Goal: Task Accomplishment & Management: Use online tool/utility

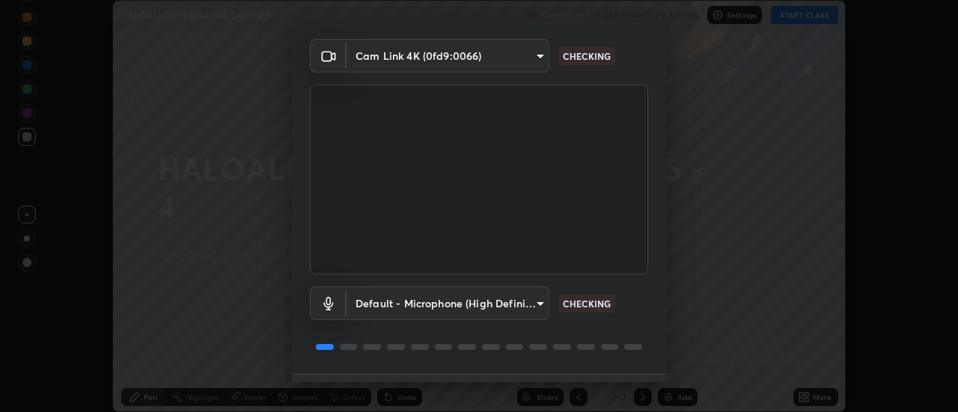
scroll to position [79, 0]
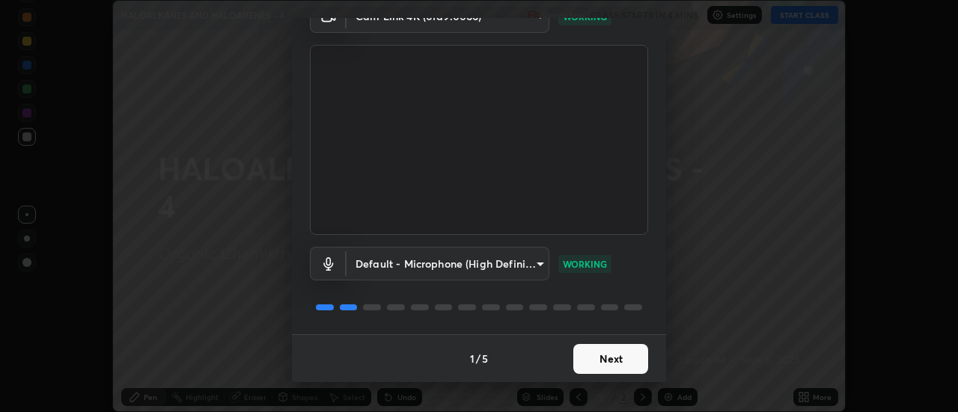
click at [610, 361] on button "Next" at bounding box center [610, 359] width 75 height 30
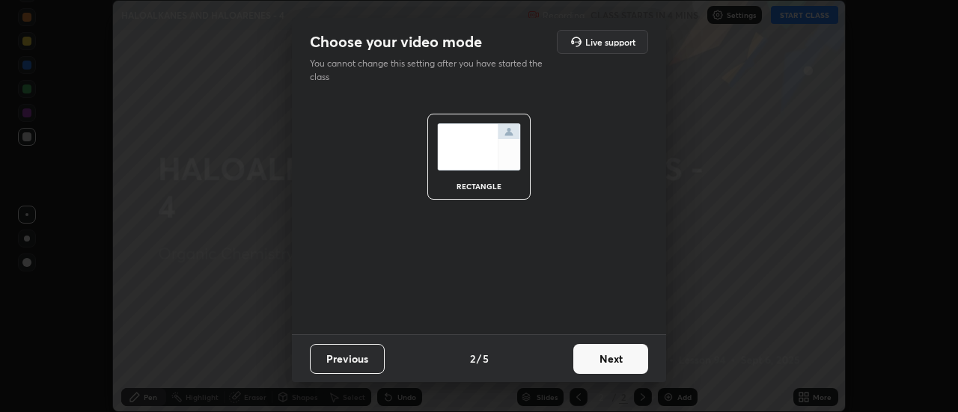
scroll to position [0, 0]
click at [624, 359] on button "Next" at bounding box center [610, 359] width 75 height 30
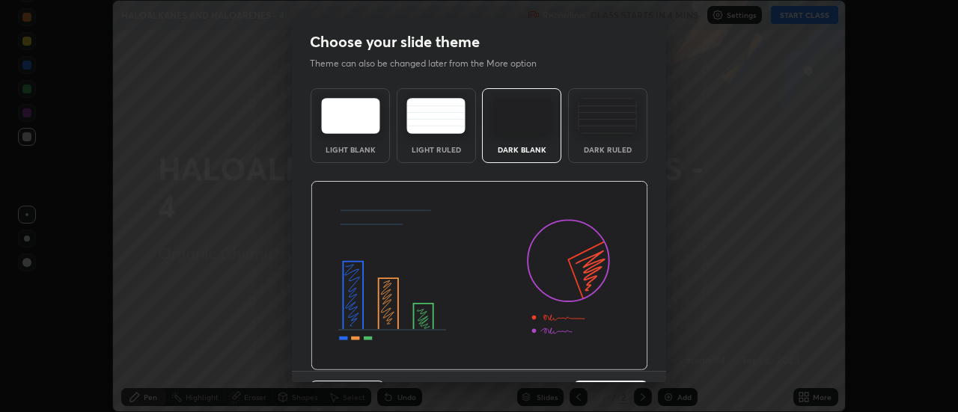
scroll to position [37, 0]
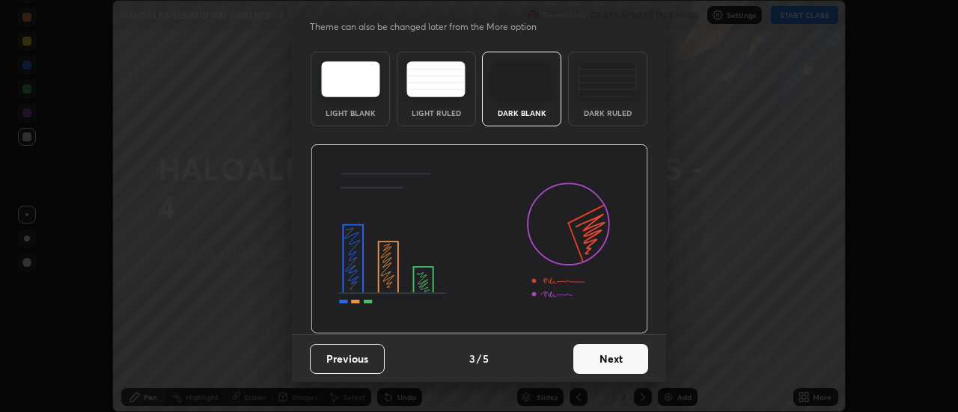
click at [609, 356] on button "Next" at bounding box center [610, 359] width 75 height 30
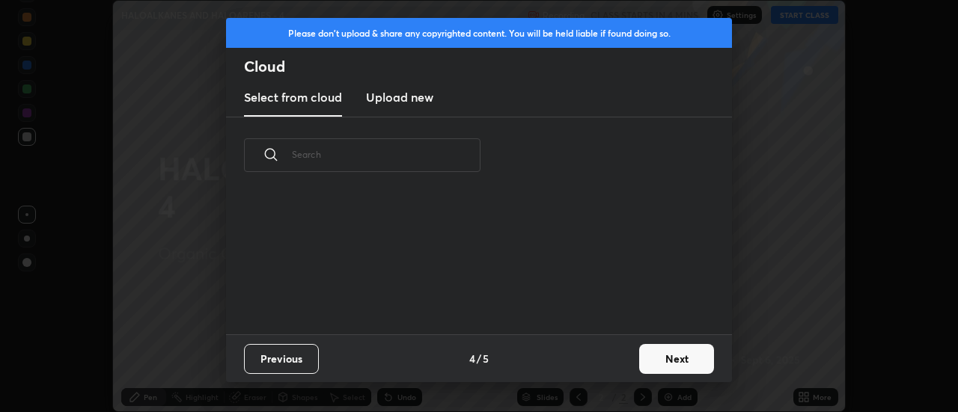
click at [663, 360] on button "Next" at bounding box center [676, 359] width 75 height 30
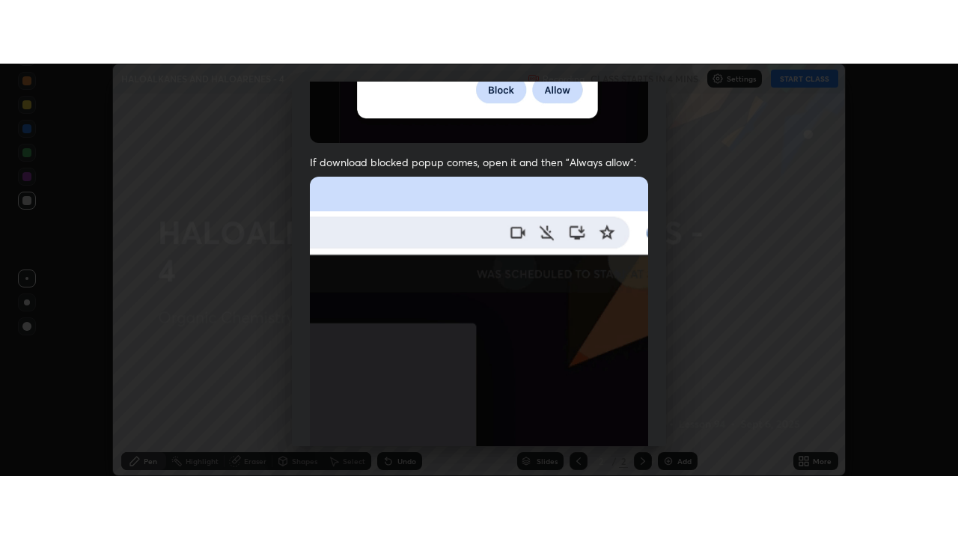
scroll to position [384, 0]
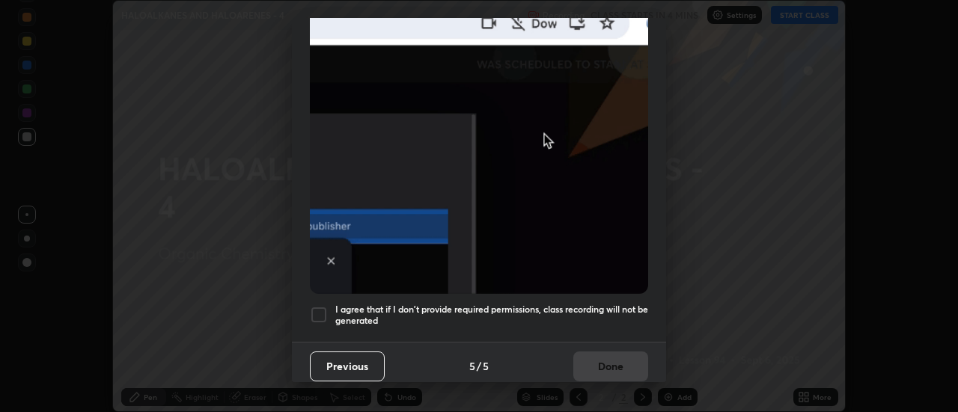
click at [319, 311] on div at bounding box center [319, 315] width 18 height 18
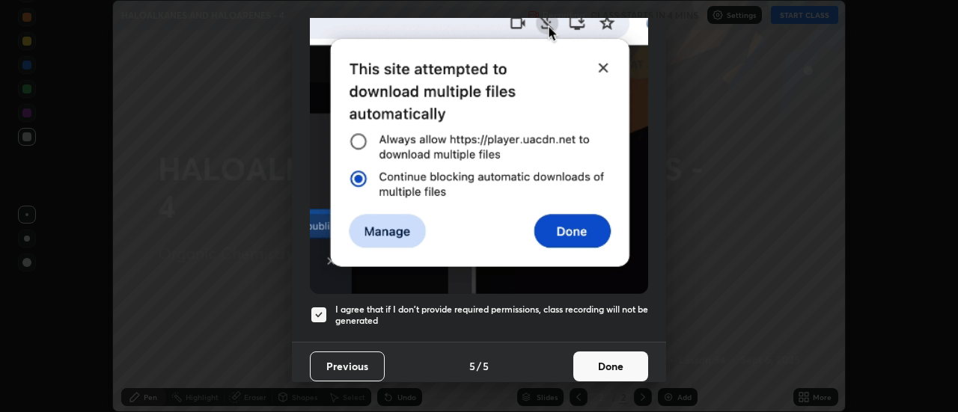
click at [599, 359] on button "Done" at bounding box center [610, 367] width 75 height 30
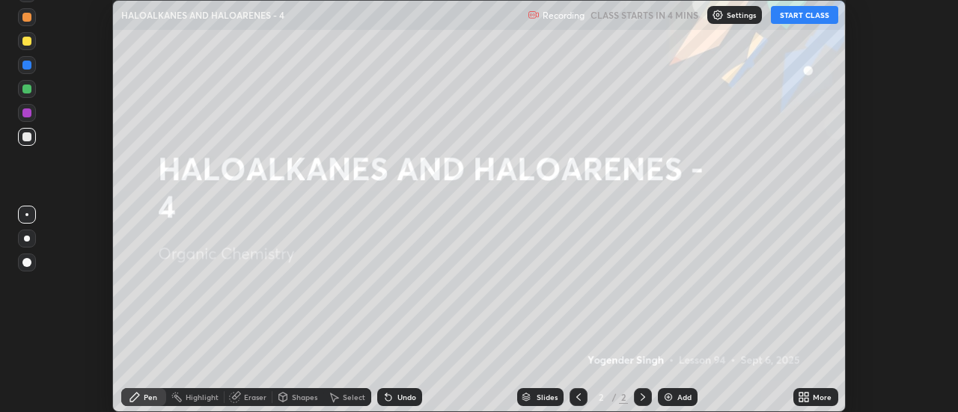
click at [797, 16] on button "START CLASS" at bounding box center [804, 15] width 67 height 18
click at [801, 394] on icon at bounding box center [801, 395] width 4 height 4
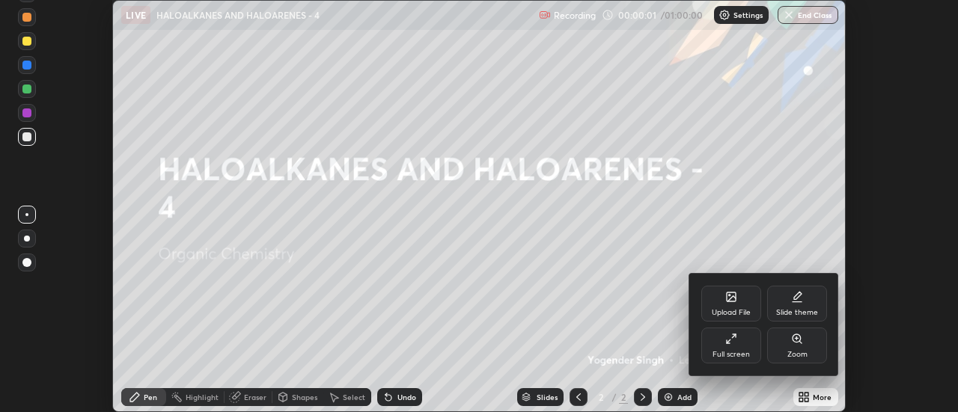
click at [810, 305] on div "Slide theme" at bounding box center [797, 304] width 60 height 36
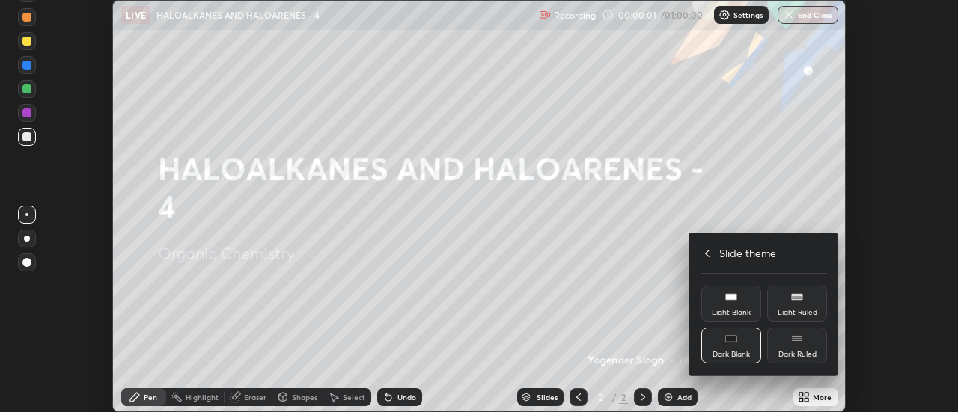
click at [807, 349] on div "Dark Ruled" at bounding box center [797, 346] width 60 height 36
click at [706, 251] on icon at bounding box center [707, 253] width 4 height 7
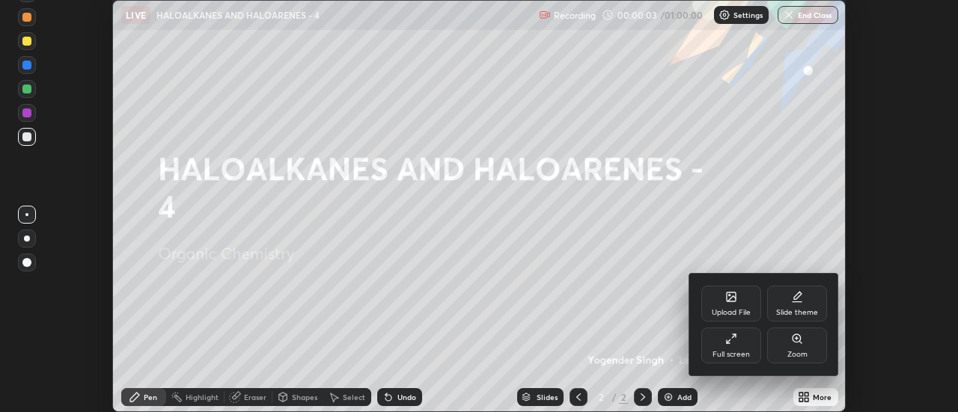
click at [737, 343] on div "Full screen" at bounding box center [731, 346] width 60 height 36
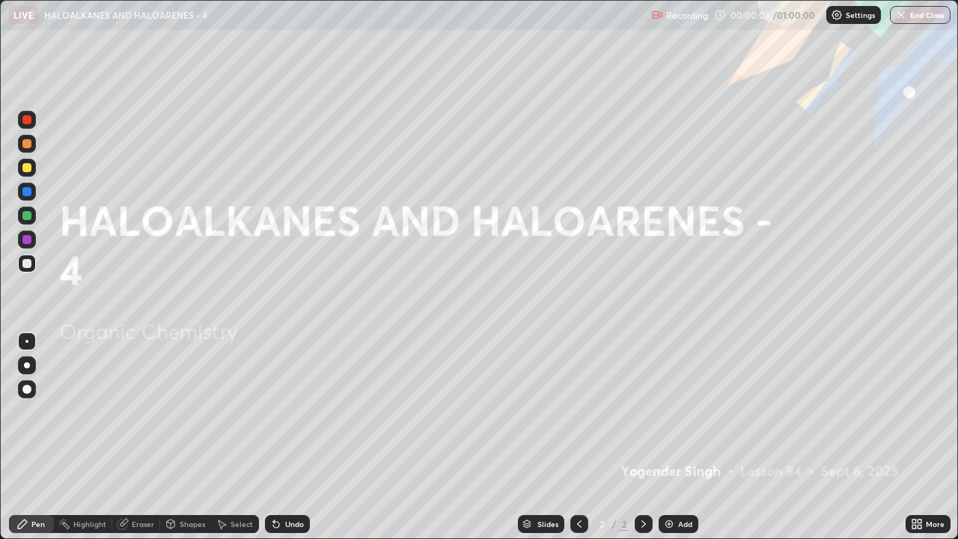
scroll to position [539, 958]
click at [675, 412] on div "Add" at bounding box center [679, 524] width 40 height 18
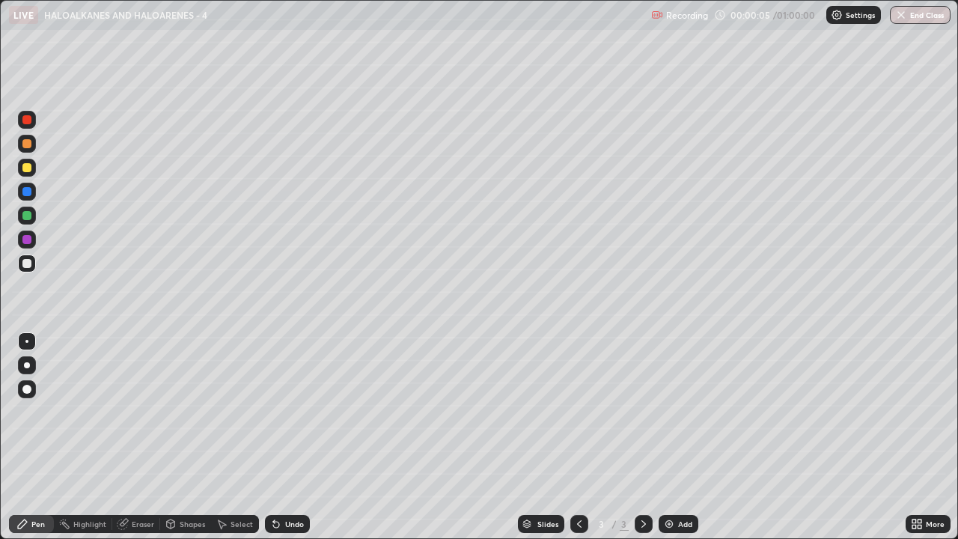
click at [26, 364] on div at bounding box center [27, 365] width 6 height 6
click at [288, 412] on div "Undo" at bounding box center [294, 523] width 19 height 7
click at [290, 412] on div "Undo" at bounding box center [287, 524] width 45 height 18
click at [293, 412] on div "Undo" at bounding box center [287, 524] width 45 height 18
click at [26, 166] on div at bounding box center [26, 167] width 9 height 9
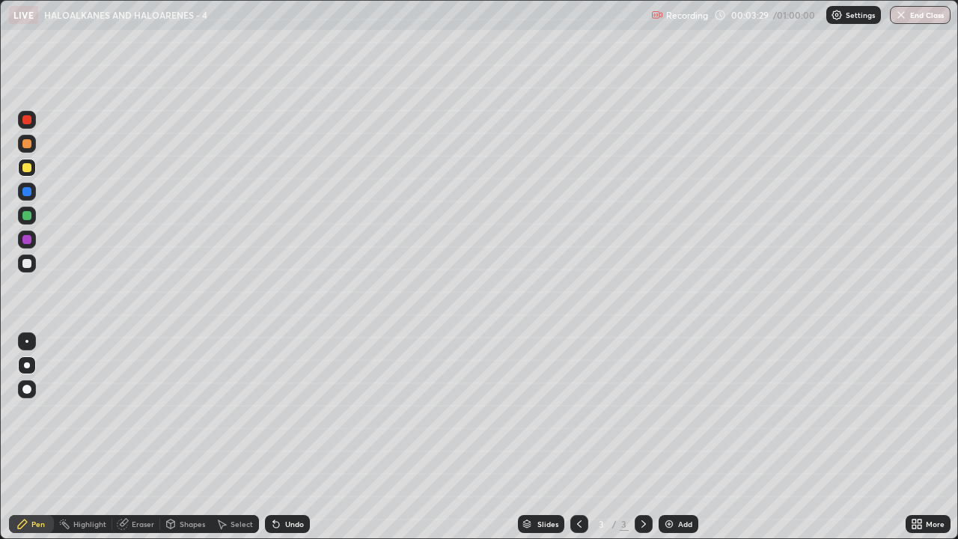
click at [28, 265] on div at bounding box center [26, 263] width 9 height 9
click at [26, 192] on div at bounding box center [26, 191] width 9 height 9
click at [26, 171] on div at bounding box center [26, 167] width 9 height 9
click at [26, 264] on div at bounding box center [26, 263] width 9 height 9
click at [27, 216] on div at bounding box center [26, 215] width 9 height 9
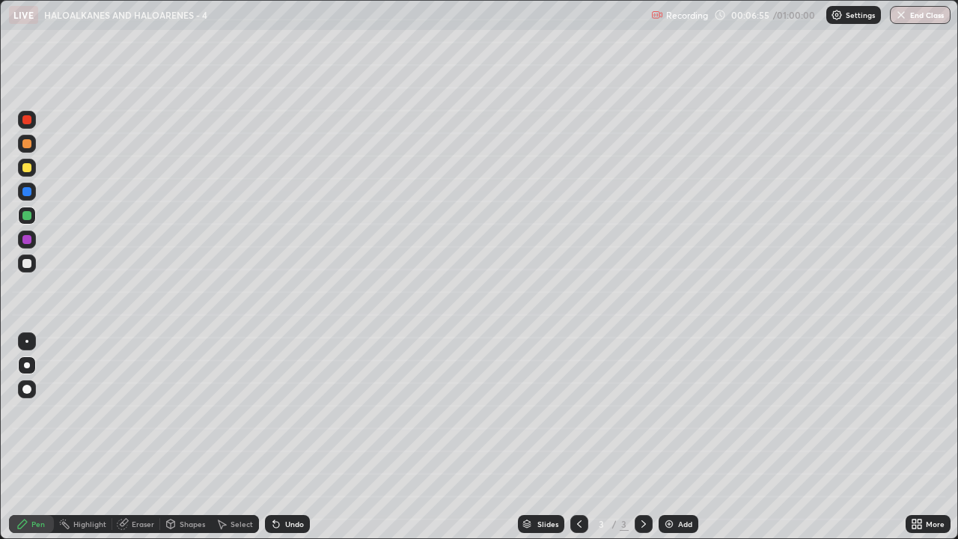
click at [28, 240] on div at bounding box center [26, 239] width 9 height 9
click at [32, 269] on div at bounding box center [27, 263] width 18 height 18
click at [25, 241] on div at bounding box center [26, 239] width 9 height 9
click at [29, 174] on div at bounding box center [27, 168] width 18 height 18
click at [282, 412] on div "Undo" at bounding box center [287, 524] width 45 height 18
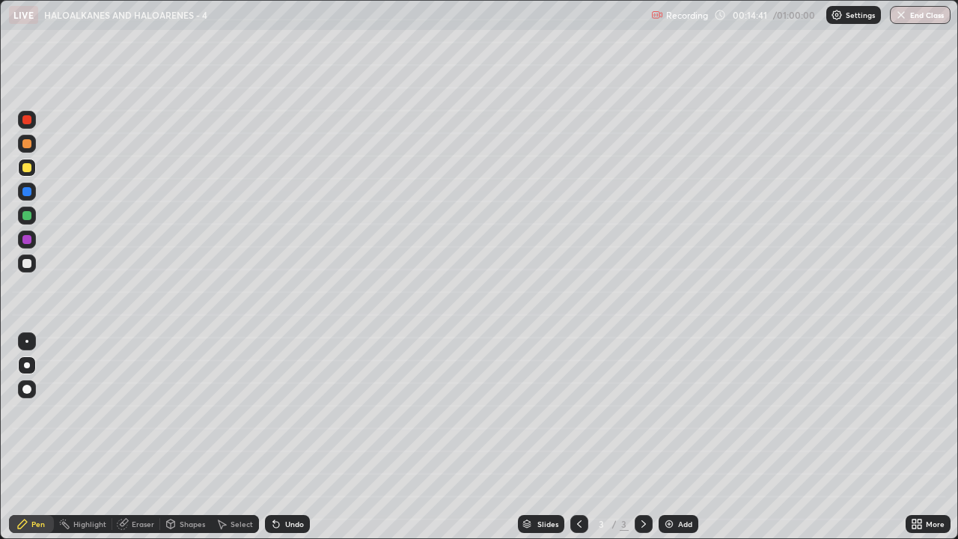
click at [667, 412] on img at bounding box center [669, 524] width 12 height 12
click at [21, 266] on div at bounding box center [27, 263] width 18 height 18
click at [25, 144] on div at bounding box center [26, 143] width 9 height 9
click at [285, 412] on div "Undo" at bounding box center [294, 523] width 19 height 7
click at [28, 263] on div at bounding box center [26, 263] width 9 height 9
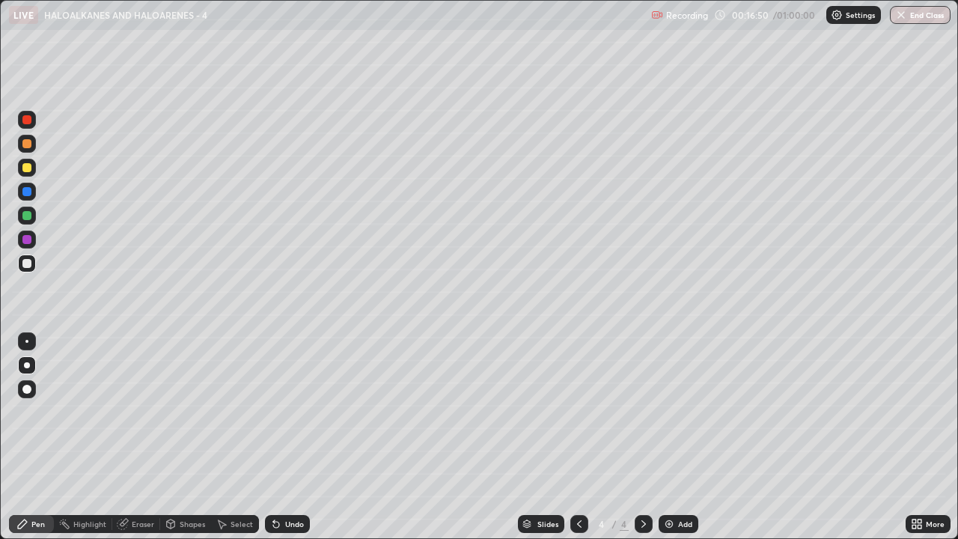
click at [28, 242] on div at bounding box center [26, 239] width 9 height 9
click at [24, 262] on div at bounding box center [26, 263] width 9 height 9
click at [28, 216] on div at bounding box center [26, 215] width 9 height 9
click at [130, 412] on div "Eraser" at bounding box center [136, 524] width 48 height 18
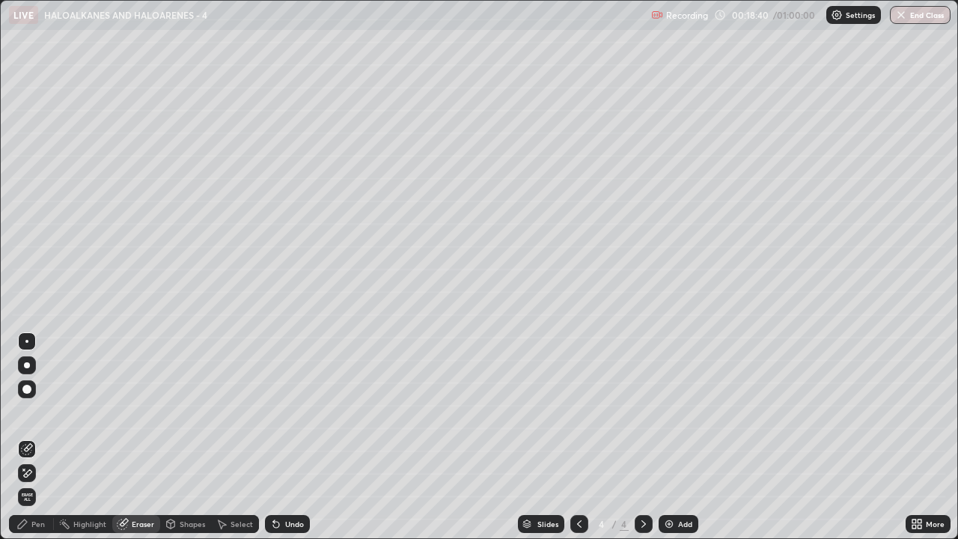
click at [34, 412] on div "Pen" at bounding box center [37, 523] width 13 height 7
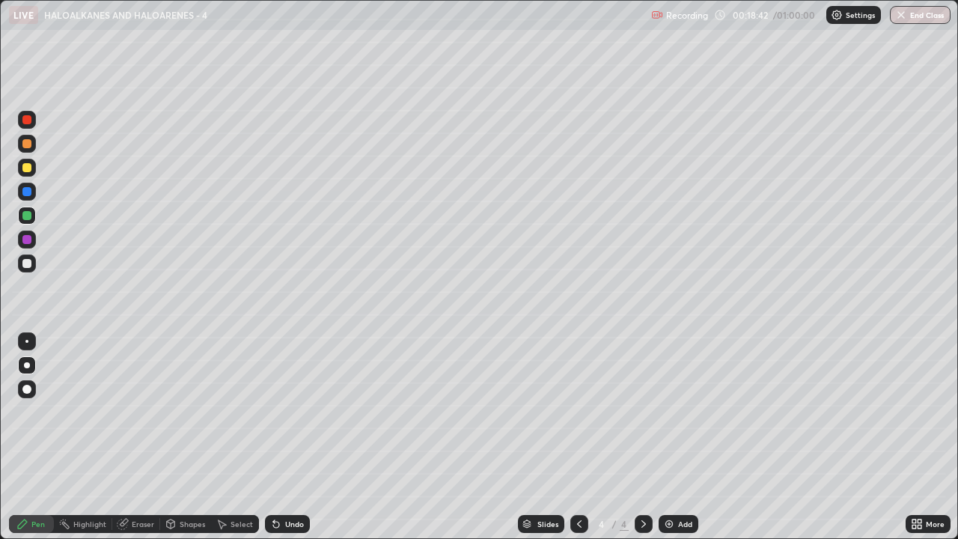
click at [29, 168] on div at bounding box center [26, 167] width 9 height 9
click at [28, 266] on div at bounding box center [26, 263] width 9 height 9
click at [281, 412] on div "Undo" at bounding box center [287, 524] width 45 height 18
click at [665, 412] on img at bounding box center [669, 524] width 12 height 12
click at [25, 168] on div at bounding box center [26, 167] width 9 height 9
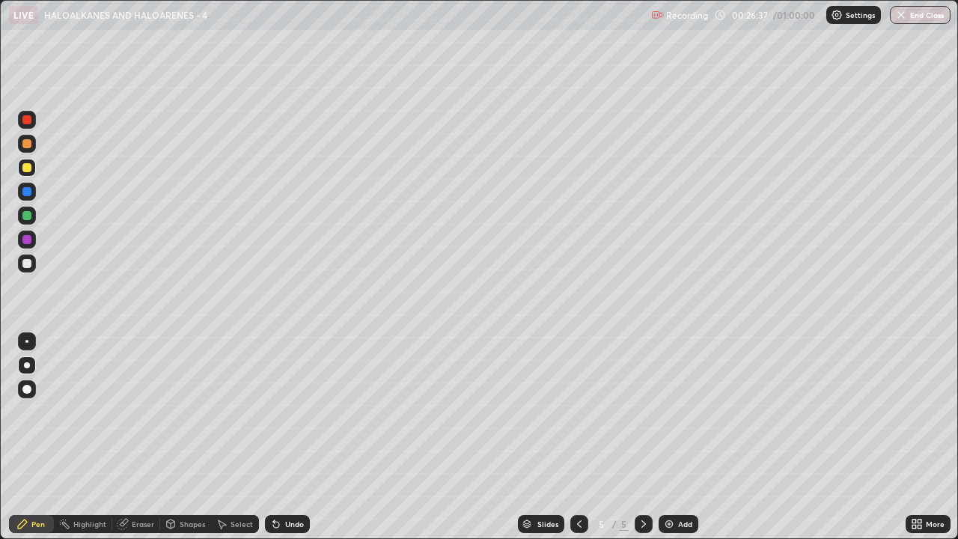
click at [27, 260] on div at bounding box center [26, 263] width 9 height 9
click at [26, 169] on div at bounding box center [26, 167] width 9 height 9
click at [24, 219] on div at bounding box center [26, 215] width 9 height 9
click at [26, 142] on div at bounding box center [26, 143] width 9 height 9
click at [22, 264] on div at bounding box center [26, 263] width 9 height 9
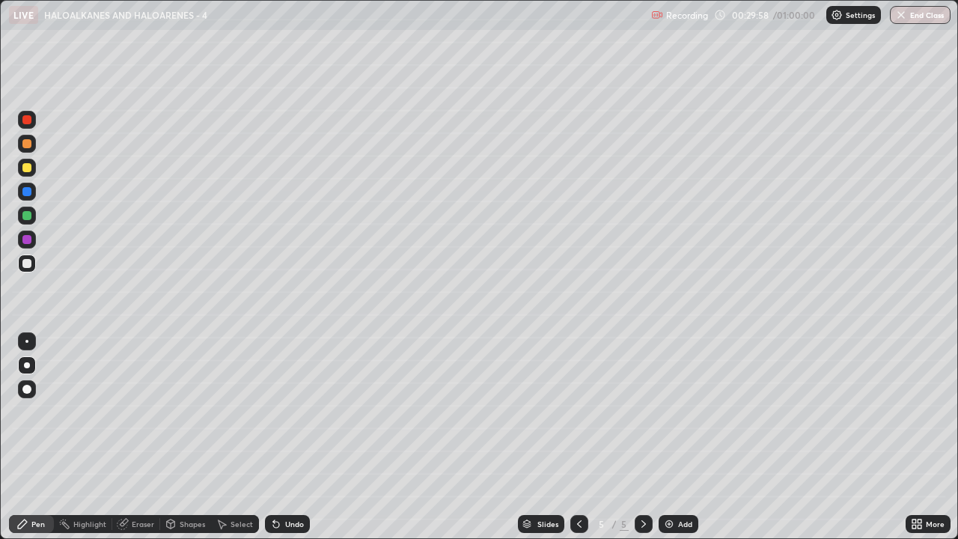
click at [132, 412] on div "Eraser" at bounding box center [143, 523] width 22 height 7
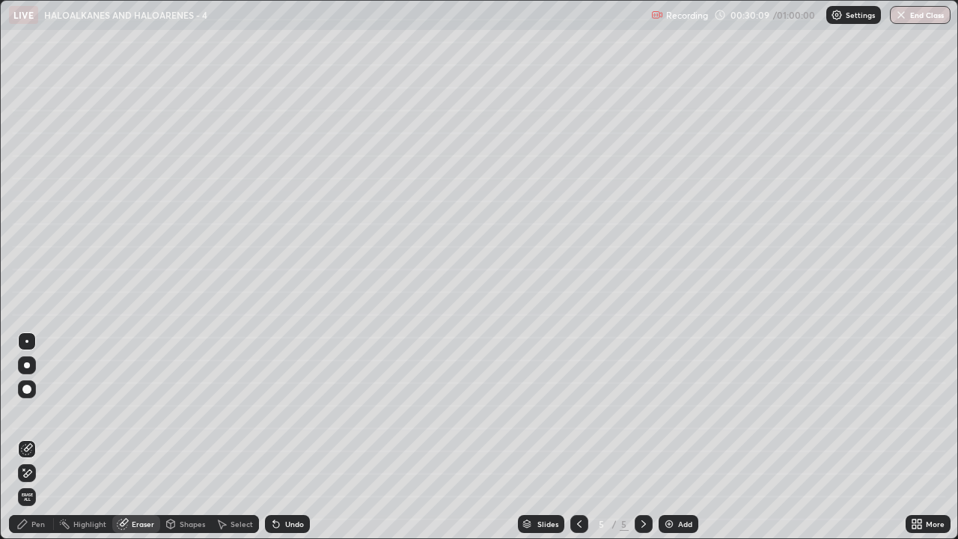
click at [33, 412] on div "Pen" at bounding box center [37, 523] width 13 height 7
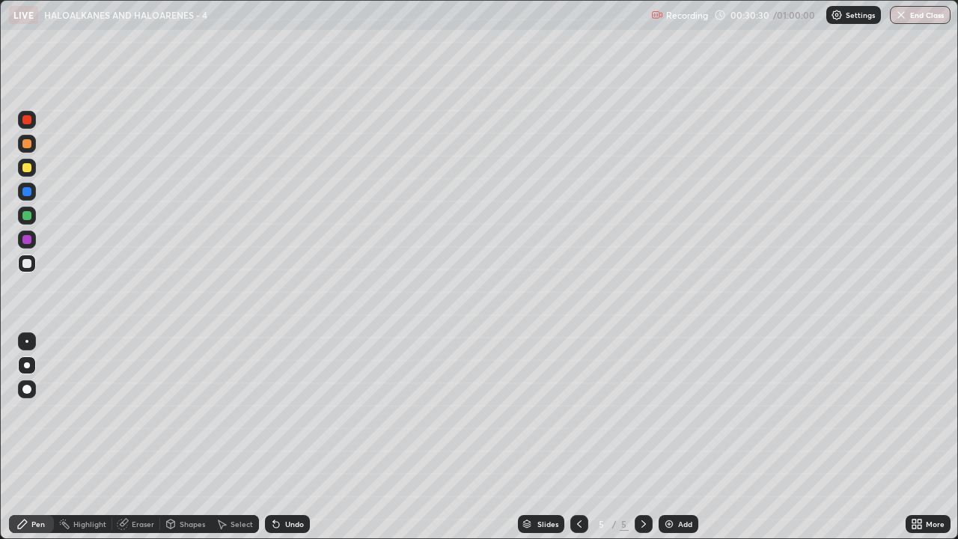
click at [25, 239] on div at bounding box center [26, 239] width 9 height 9
click at [133, 412] on div "Eraser" at bounding box center [143, 523] width 22 height 7
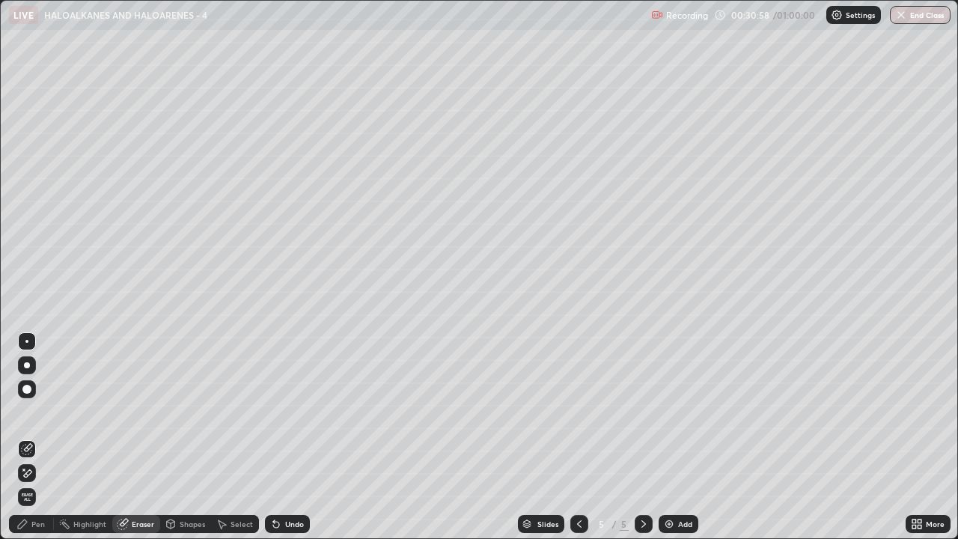
click at [29, 412] on div "Pen" at bounding box center [31, 524] width 45 height 18
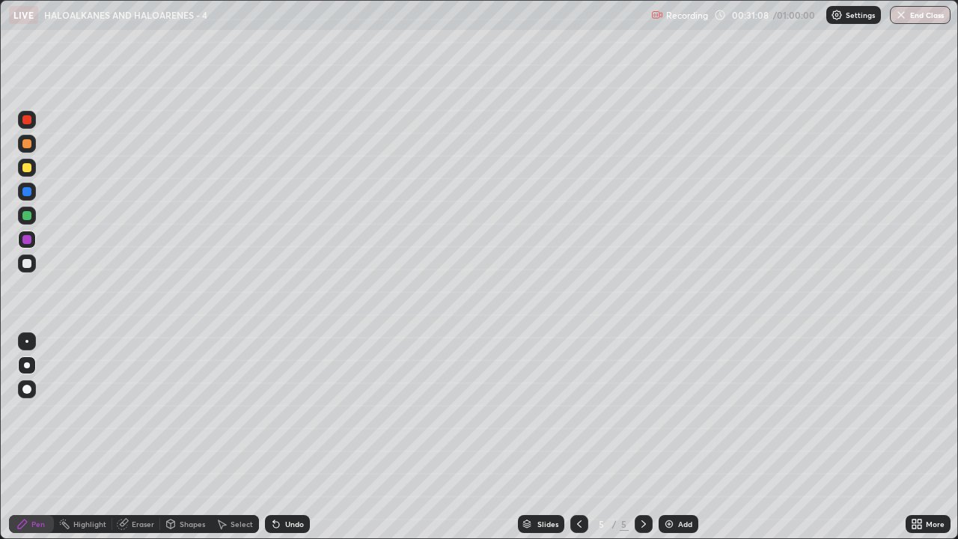
click at [28, 263] on div at bounding box center [26, 263] width 9 height 9
click at [29, 267] on div at bounding box center [26, 263] width 9 height 9
click at [26, 216] on div at bounding box center [26, 215] width 9 height 9
click at [26, 238] on div at bounding box center [26, 239] width 9 height 9
click at [27, 264] on div at bounding box center [26, 263] width 9 height 9
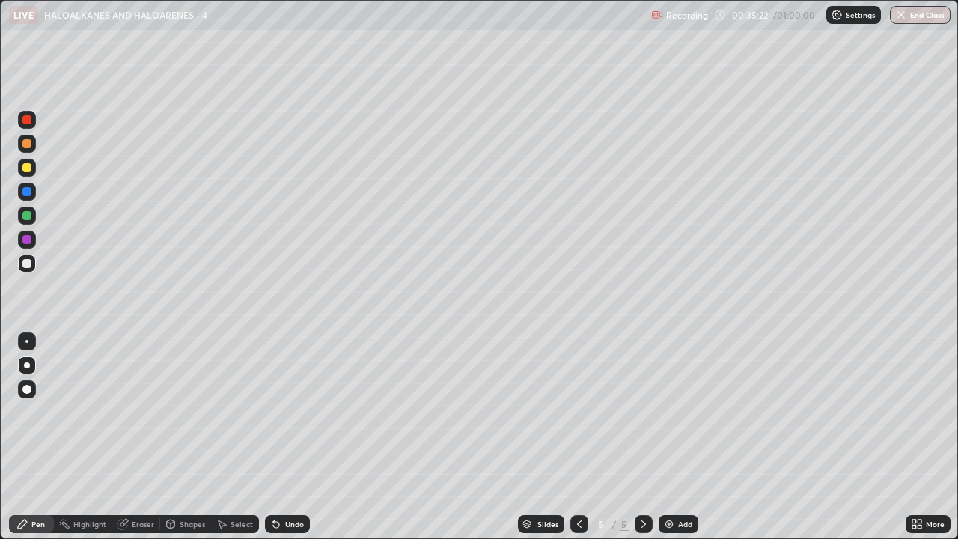
click at [30, 167] on div at bounding box center [26, 167] width 9 height 9
click at [25, 266] on div at bounding box center [26, 263] width 9 height 9
click at [129, 412] on div "Eraser" at bounding box center [136, 524] width 48 height 18
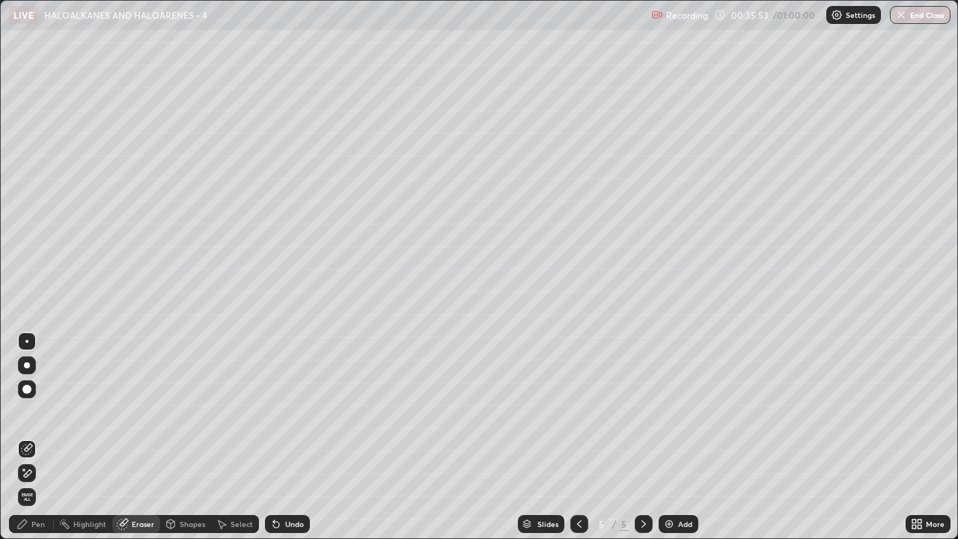
click at [37, 412] on div "Pen" at bounding box center [37, 523] width 13 height 7
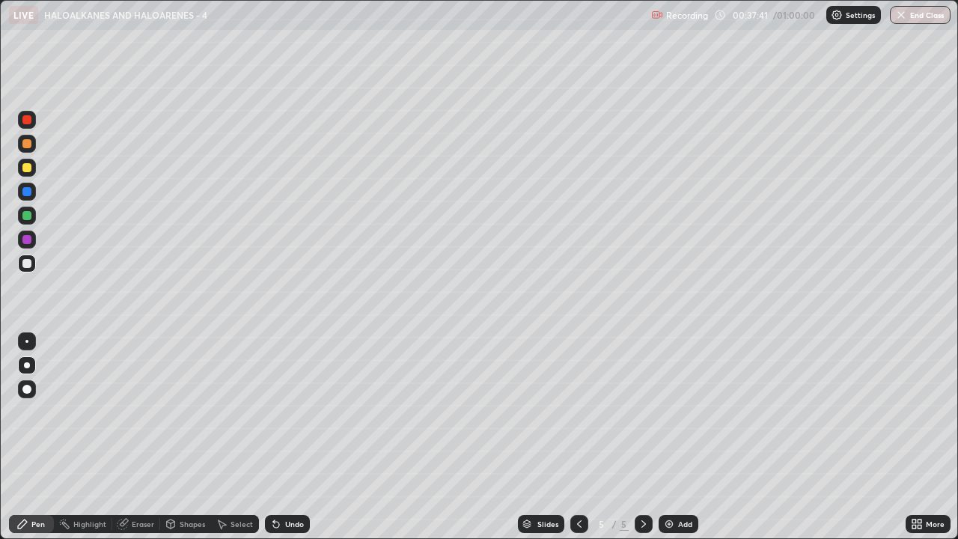
click at [227, 412] on div "Select" at bounding box center [235, 524] width 48 height 18
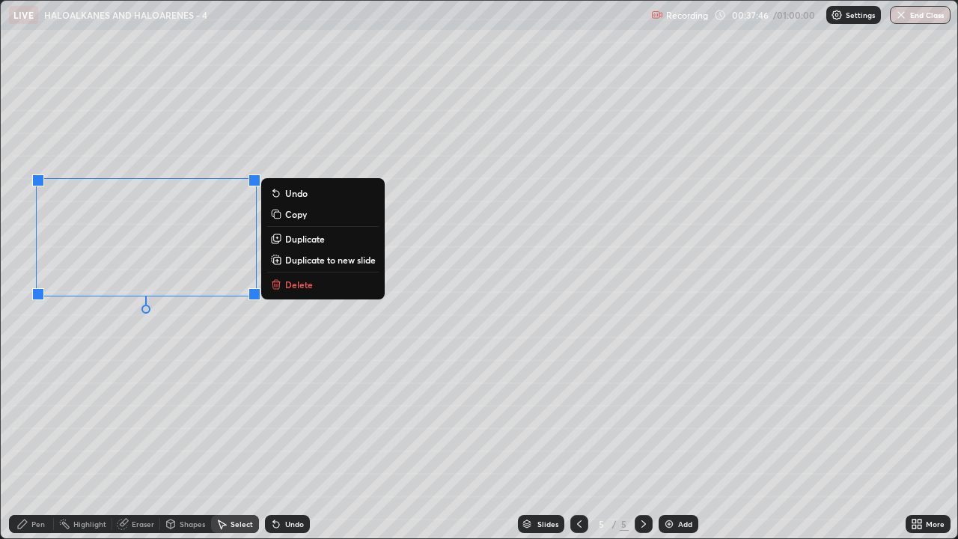
click at [31, 412] on div "Pen" at bounding box center [37, 523] width 13 height 7
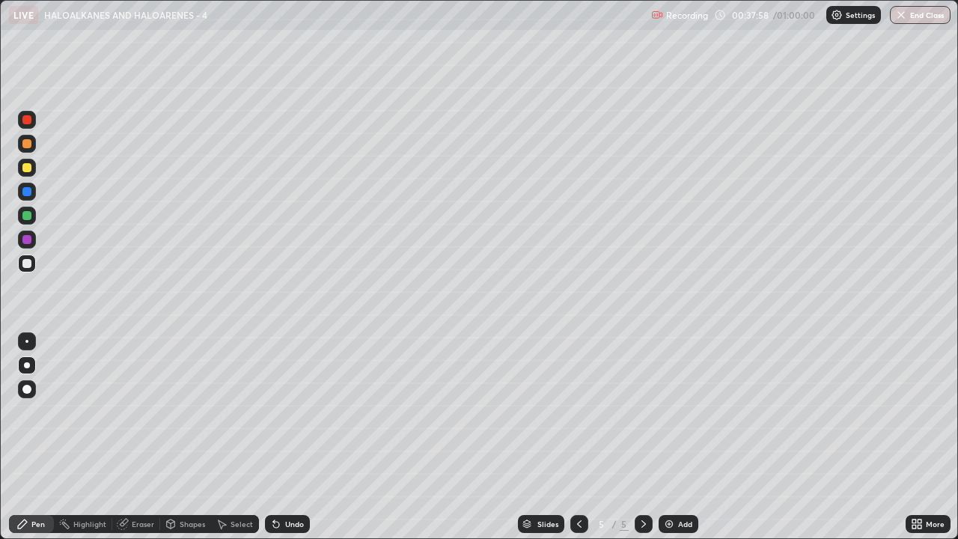
click at [141, 412] on div "Eraser" at bounding box center [143, 523] width 22 height 7
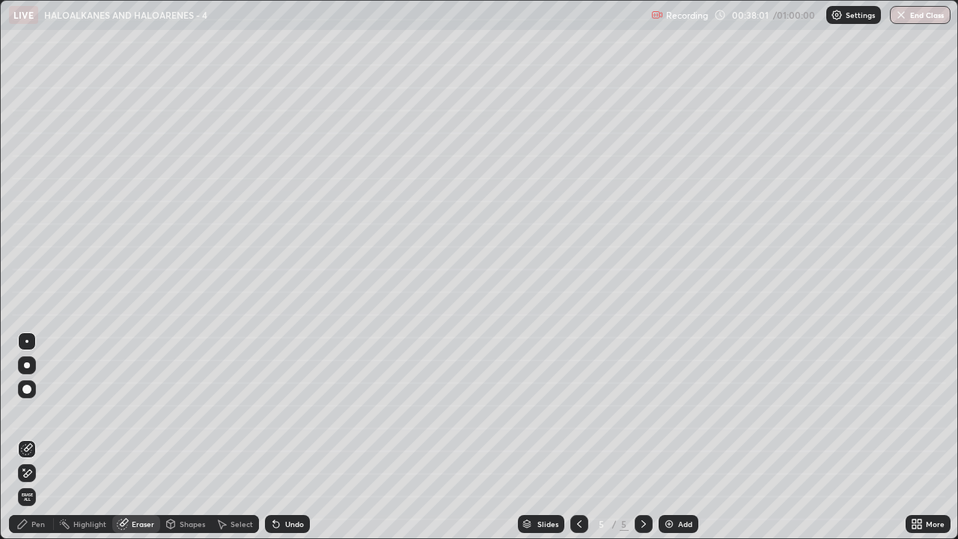
click at [37, 412] on div "Pen" at bounding box center [37, 523] width 13 height 7
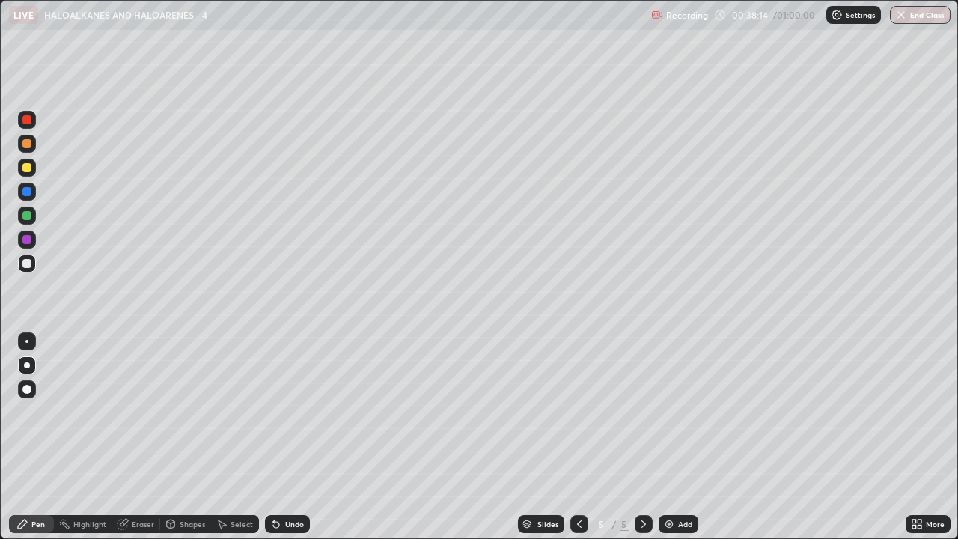
click at [79, 412] on div "Highlight" at bounding box center [89, 523] width 33 height 7
click at [138, 412] on div "Eraser" at bounding box center [143, 523] width 22 height 7
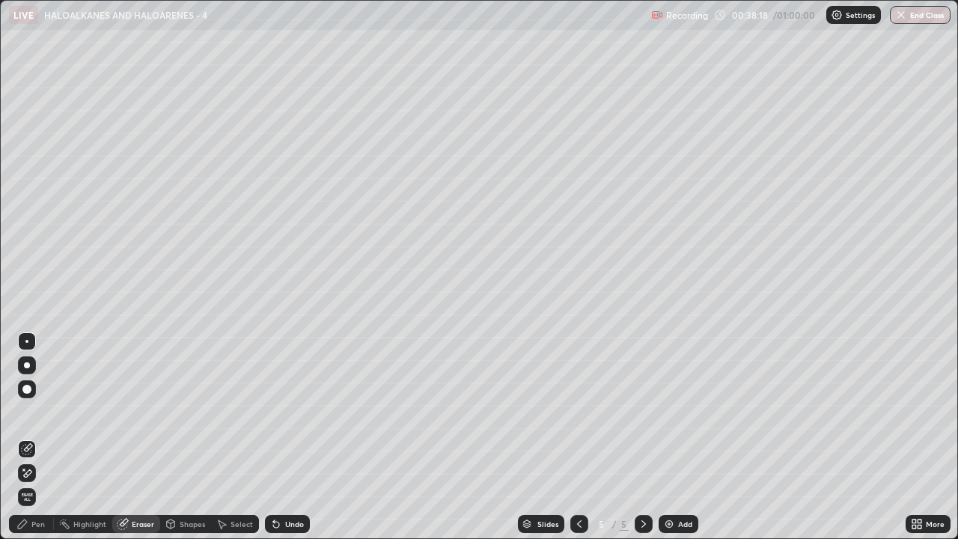
click at [37, 412] on div "Pen" at bounding box center [37, 523] width 13 height 7
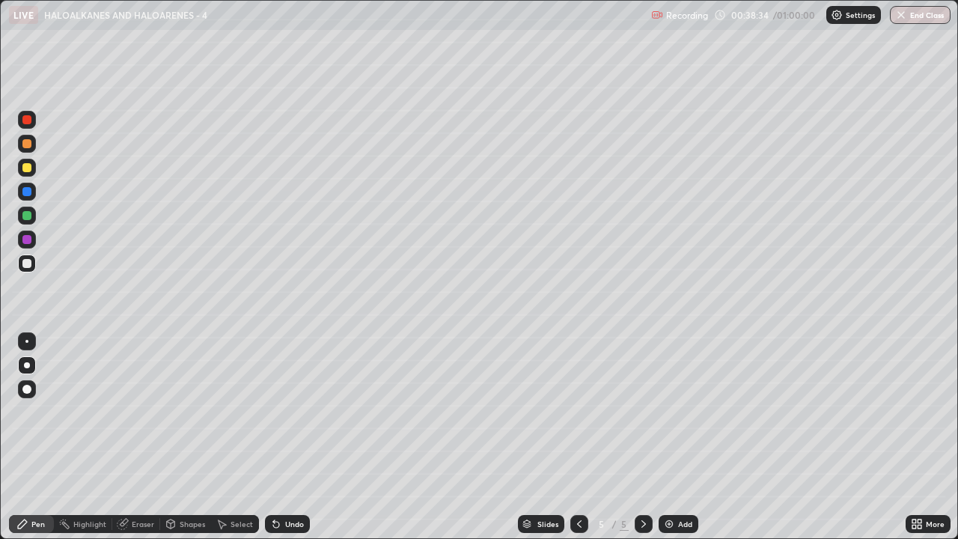
click at [26, 239] on div at bounding box center [26, 239] width 9 height 9
click at [25, 216] on div at bounding box center [26, 215] width 9 height 9
click at [27, 264] on div at bounding box center [26, 263] width 9 height 9
click at [25, 216] on div at bounding box center [26, 215] width 9 height 9
click at [23, 266] on div at bounding box center [26, 263] width 9 height 9
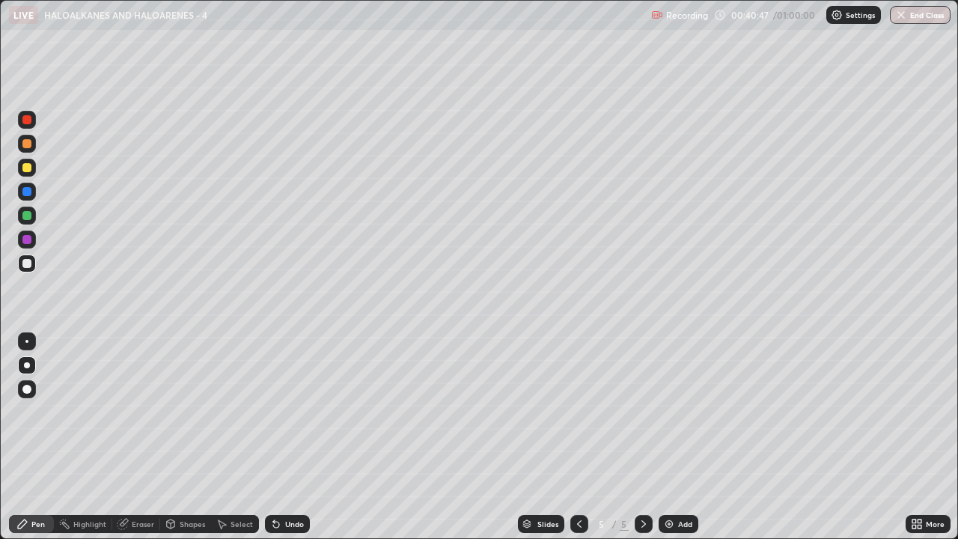
click at [27, 168] on div at bounding box center [26, 167] width 9 height 9
click at [28, 266] on div at bounding box center [26, 263] width 9 height 9
click at [25, 118] on div at bounding box center [26, 119] width 9 height 9
click at [274, 412] on icon at bounding box center [276, 525] width 6 height 6
click at [292, 412] on div "Undo" at bounding box center [294, 523] width 19 height 7
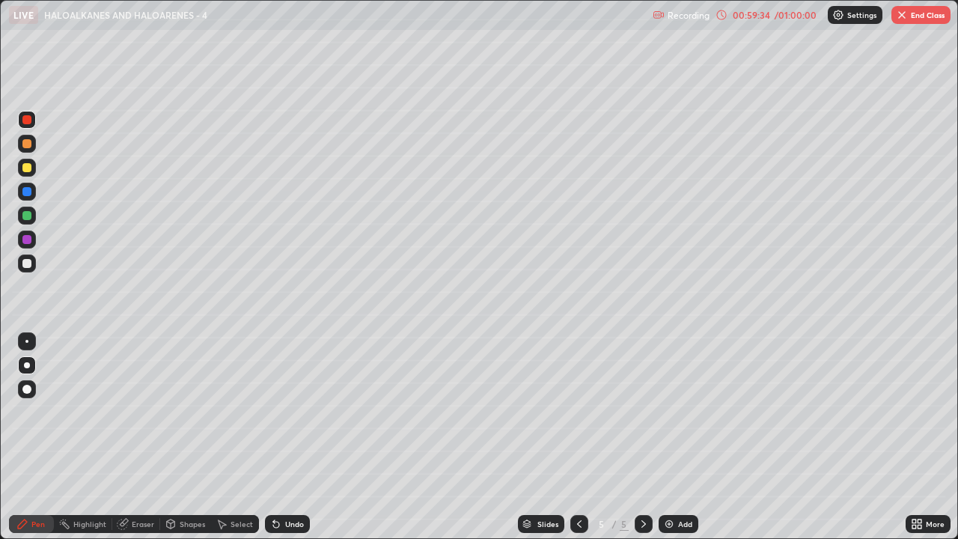
click at [666, 412] on img at bounding box center [669, 524] width 12 height 12
click at [24, 266] on div at bounding box center [26, 263] width 9 height 9
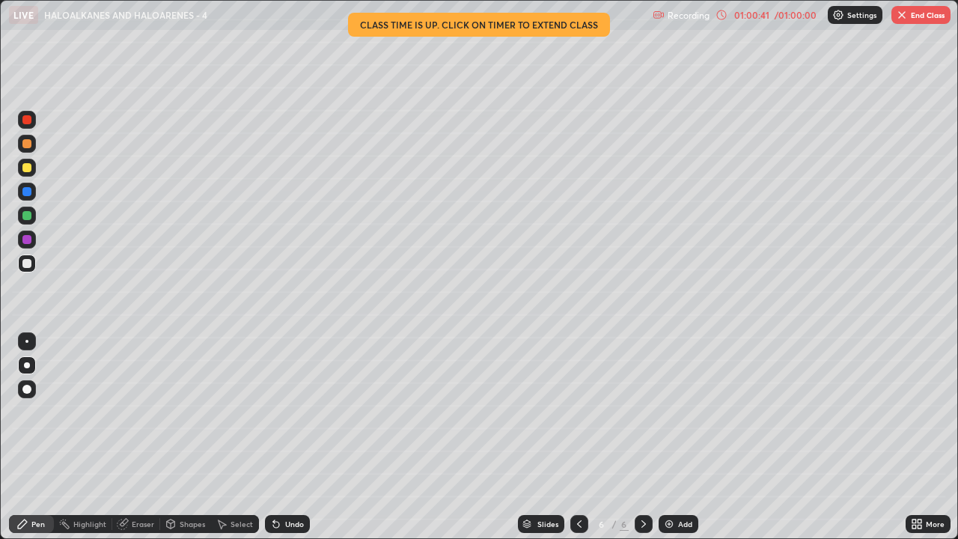
click at [273, 412] on icon at bounding box center [273, 520] width 1 height 1
click at [274, 412] on icon at bounding box center [276, 525] width 6 height 6
click at [575, 412] on icon at bounding box center [579, 524] width 12 height 12
click at [28, 122] on div at bounding box center [26, 119] width 9 height 9
click at [641, 412] on icon at bounding box center [644, 524] width 12 height 12
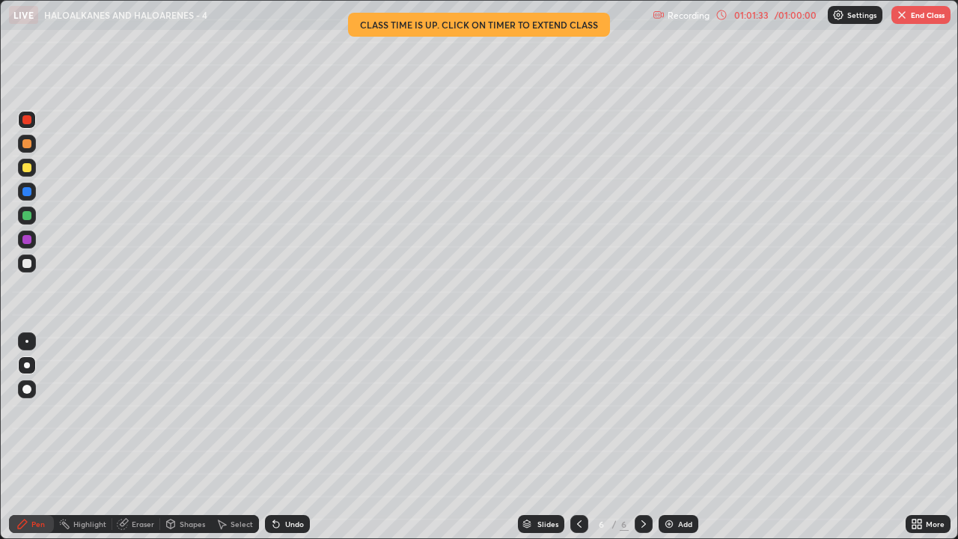
click at [27, 267] on div at bounding box center [26, 263] width 9 height 9
click at [27, 167] on div at bounding box center [26, 167] width 9 height 9
click at [578, 412] on icon at bounding box center [579, 524] width 12 height 12
click at [24, 140] on div at bounding box center [26, 143] width 9 height 9
click at [27, 118] on div at bounding box center [26, 119] width 9 height 9
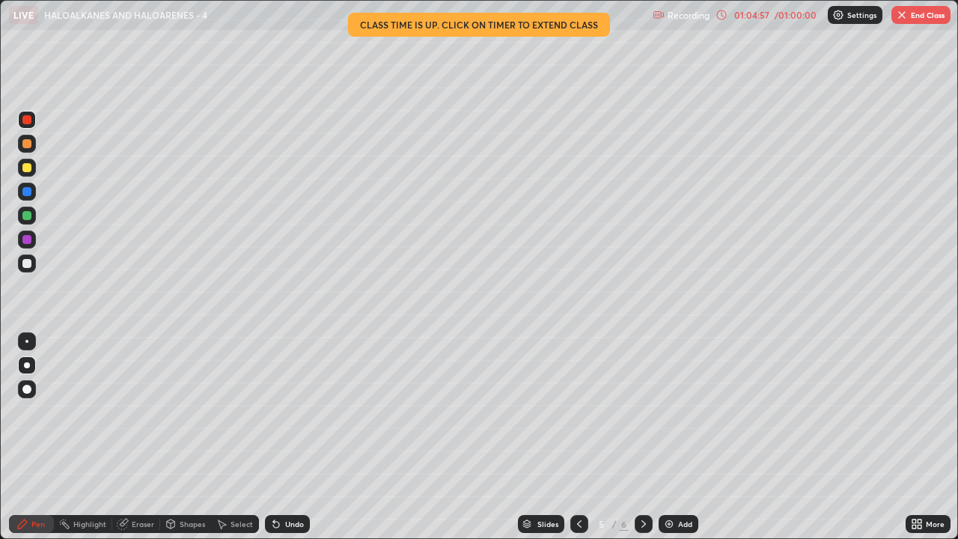
click at [639, 412] on icon at bounding box center [644, 524] width 12 height 12
click at [25, 266] on div at bounding box center [26, 263] width 9 height 9
click at [586, 412] on div at bounding box center [579, 524] width 18 height 18
click at [920, 17] on button "End Class" at bounding box center [920, 15] width 59 height 18
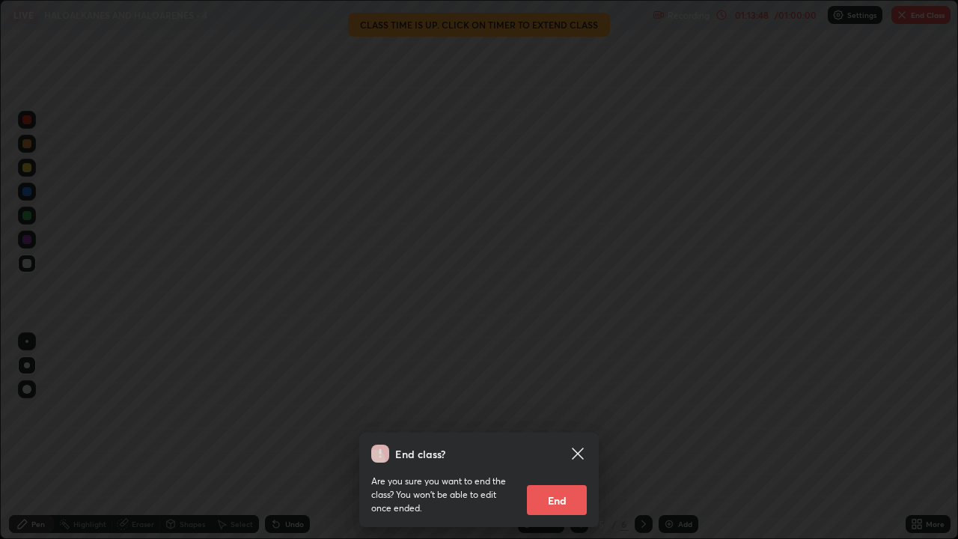
click at [562, 412] on button "End" at bounding box center [557, 500] width 60 height 30
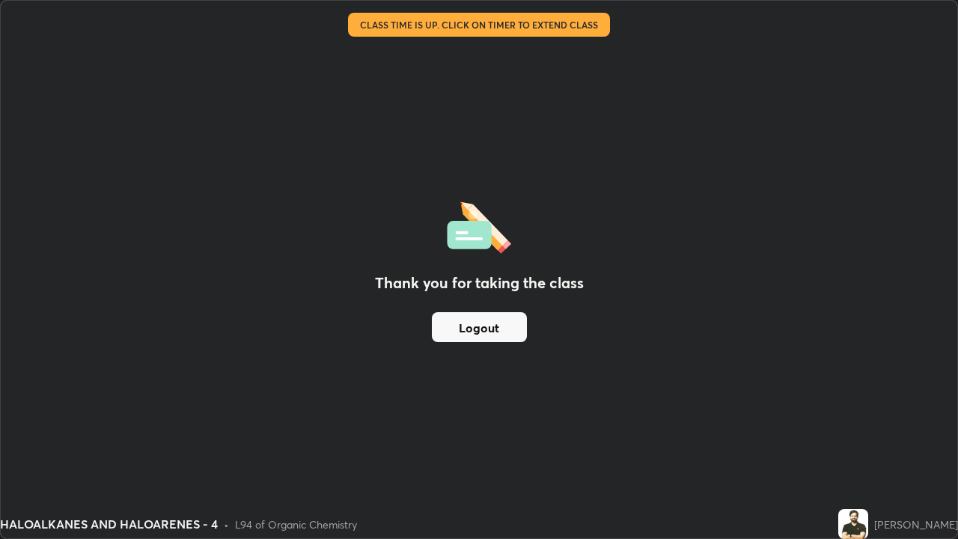
click at [514, 331] on button "Logout" at bounding box center [479, 327] width 95 height 30
click at [507, 335] on button "Logout" at bounding box center [479, 327] width 95 height 30
click at [507, 333] on button "Logout" at bounding box center [479, 327] width 95 height 30
click at [507, 329] on button "Logout" at bounding box center [479, 327] width 95 height 30
click at [510, 324] on button "Logout" at bounding box center [479, 327] width 95 height 30
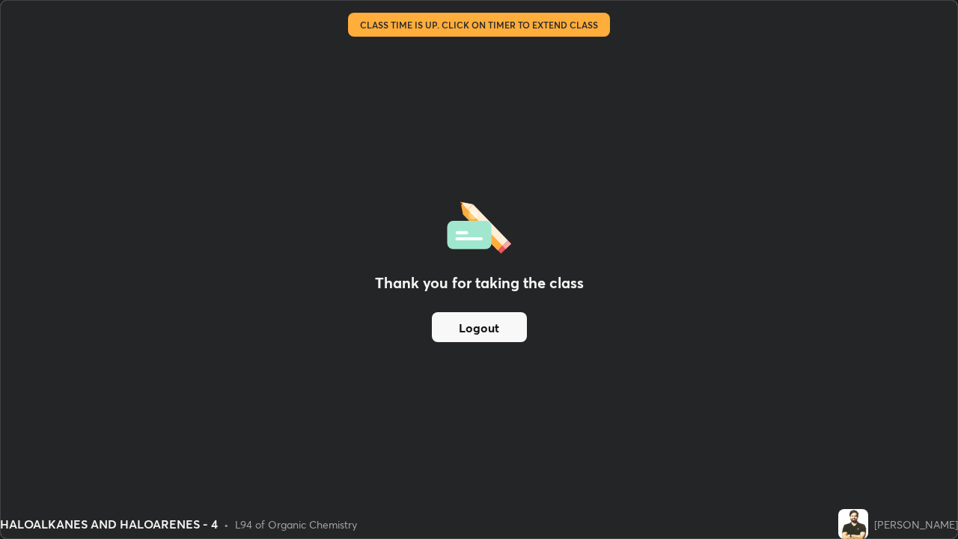
click at [507, 326] on button "Logout" at bounding box center [479, 327] width 95 height 30
